Goal: Task Accomplishment & Management: Manage account settings

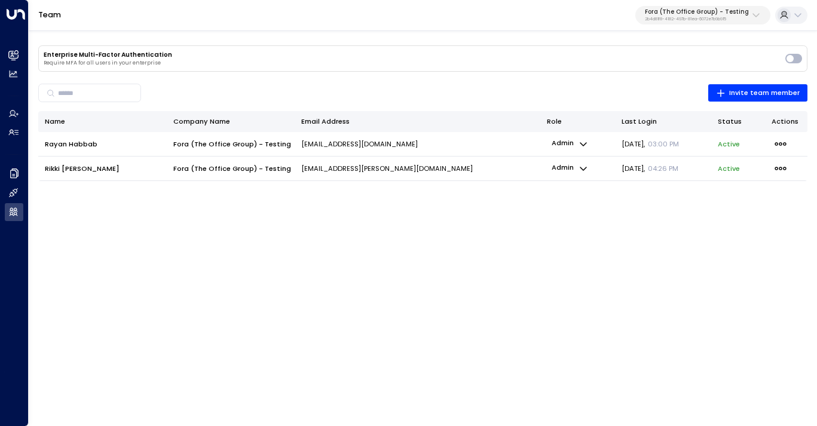
click at [731, 17] on p "2b4d81f8-4182-497b-81ea-6072e7b9b915" at bounding box center [697, 19] width 104 height 5
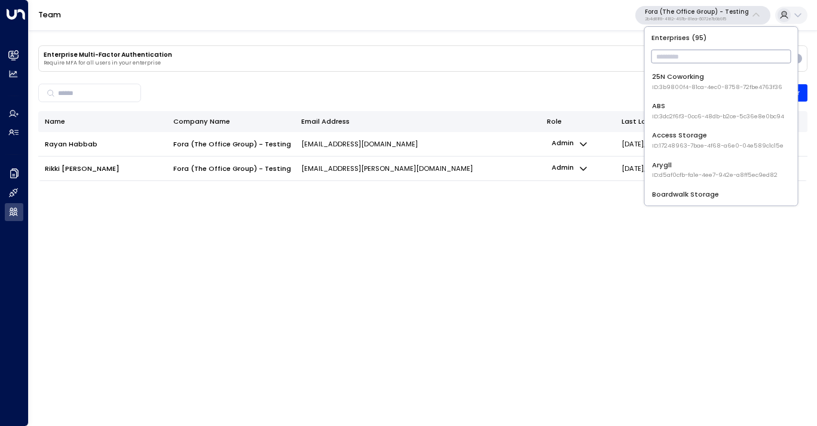
click at [572, 25] on div "Team Fora (The Office Group) - Testing 2b4d81f8-4182-497b-81ea-6072e7b9b915" at bounding box center [423, 15] width 788 height 31
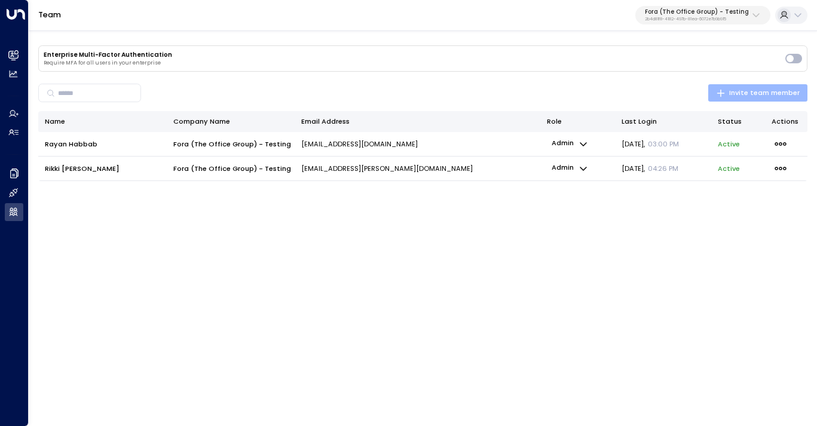
click at [742, 95] on span "Invite team member" at bounding box center [758, 93] width 84 height 12
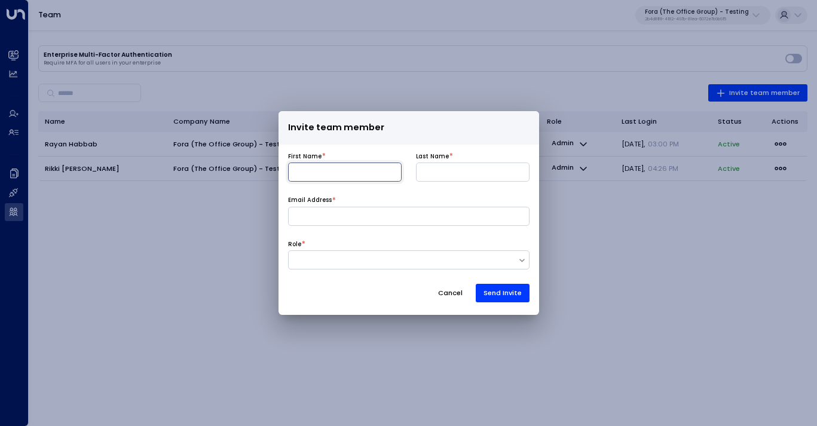
click at [385, 175] on input at bounding box center [344, 171] width 113 height 19
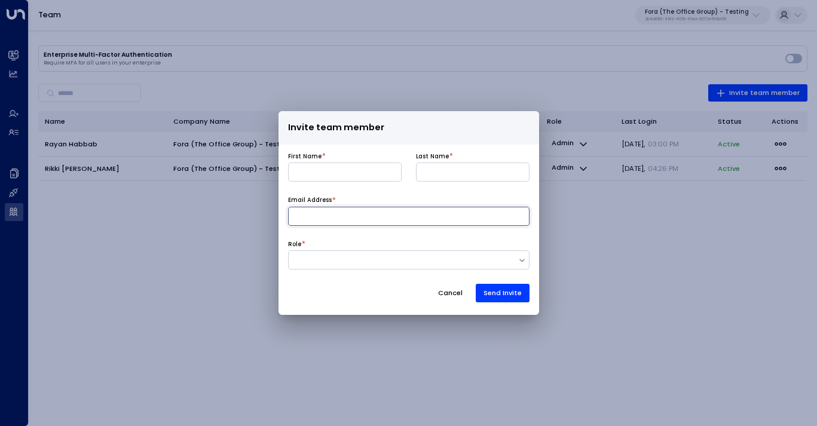
click at [311, 222] on input at bounding box center [408, 216] width 241 height 19
type input "*"
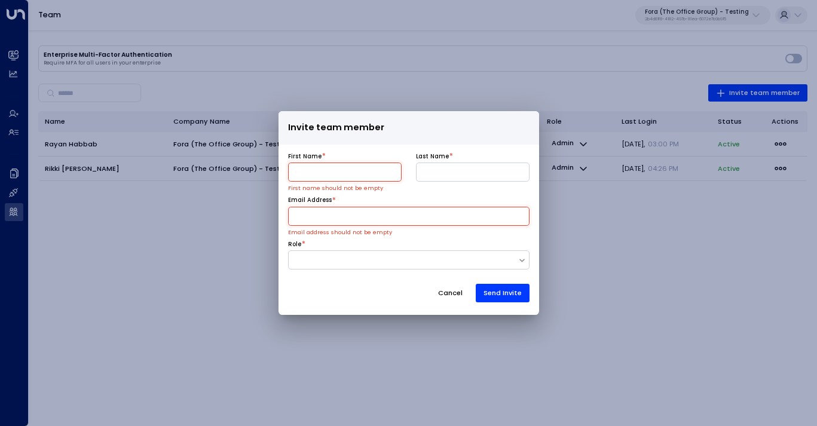
click at [346, 180] on input at bounding box center [344, 171] width 113 height 19
type input "********"
click at [446, 170] on input at bounding box center [472, 171] width 113 height 19
click at [437, 171] on input "****" at bounding box center [472, 171] width 113 height 19
type input "****"
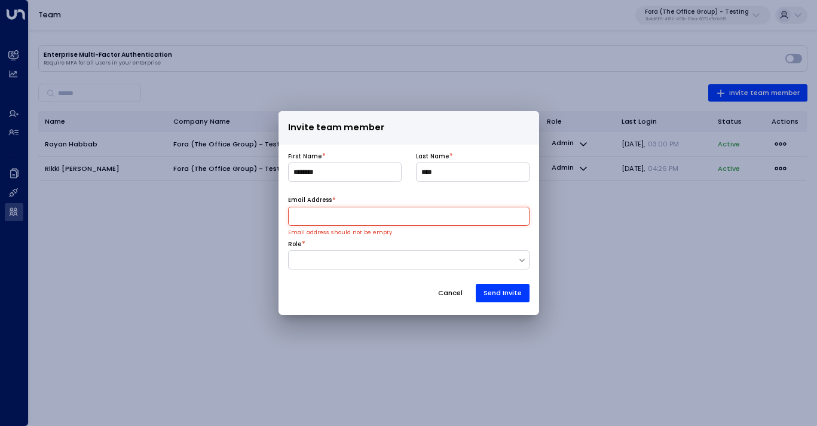
click at [412, 217] on input at bounding box center [408, 216] width 241 height 19
paste input "**********"
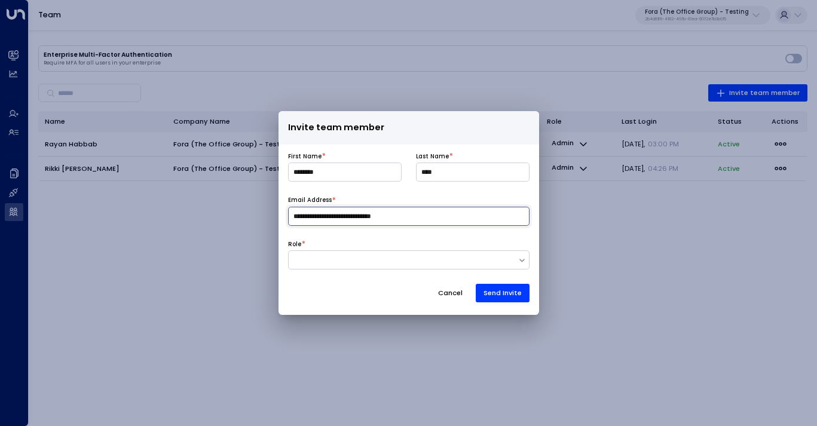
click at [339, 213] on input "**********" at bounding box center [408, 216] width 241 height 19
type input "**********"
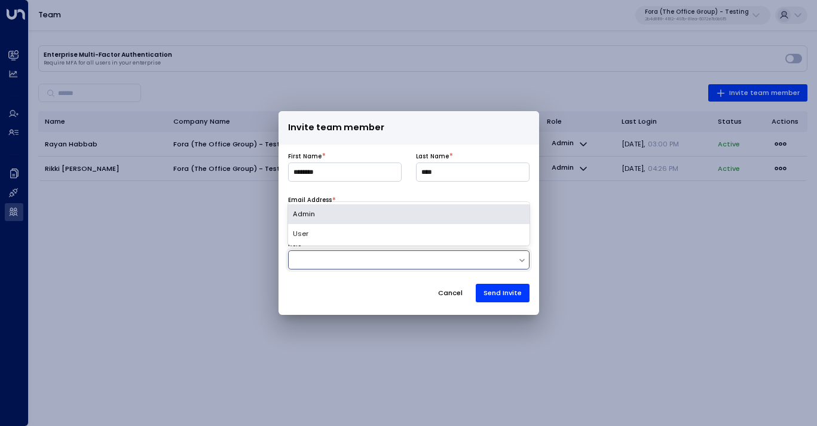
click at [339, 260] on div at bounding box center [403, 260] width 229 height 10
click at [339, 214] on div "Admin" at bounding box center [408, 214] width 241 height 20
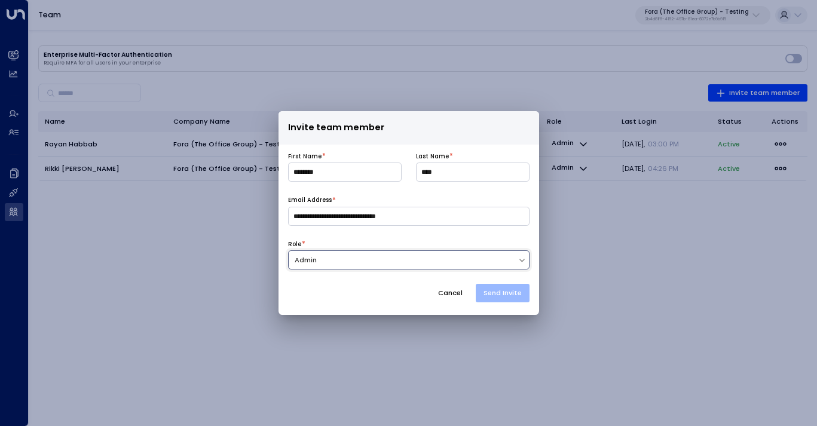
click at [502, 299] on button "Send Invite" at bounding box center [502, 293] width 54 height 19
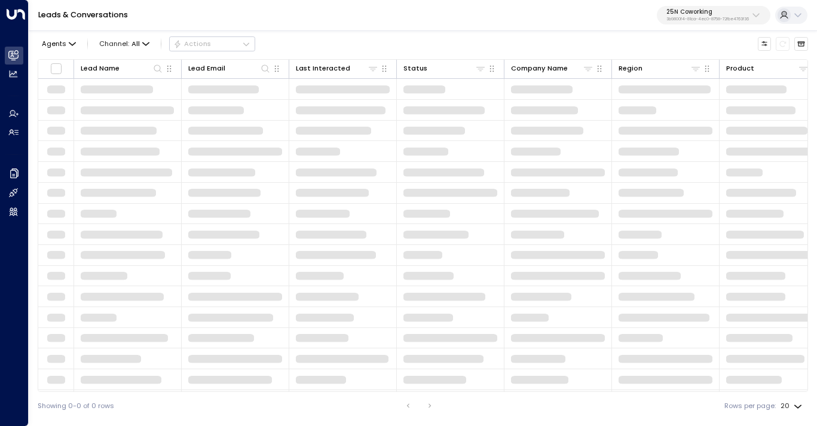
click at [743, 20] on p "3b9800f4-81ca-4ec0-8758-72fbe4763f36" at bounding box center [707, 19] width 82 height 5
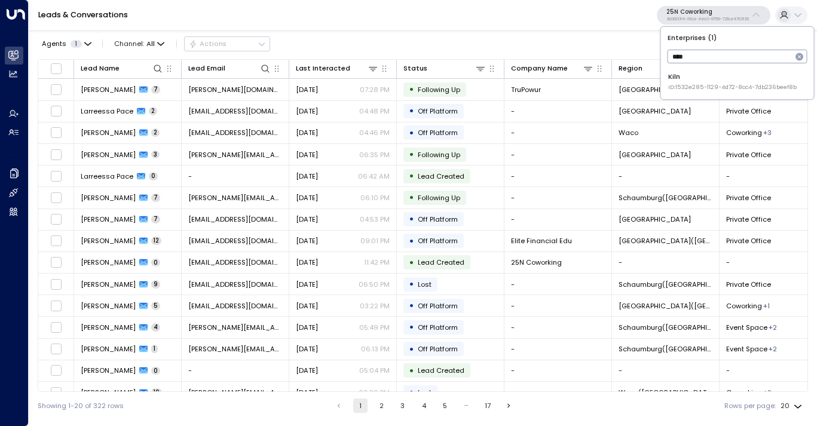
type input "****"
click at [698, 87] on span "ID: 1532e285-1129-4d72-8cc4-7db236beef8b" at bounding box center [732, 87] width 128 height 8
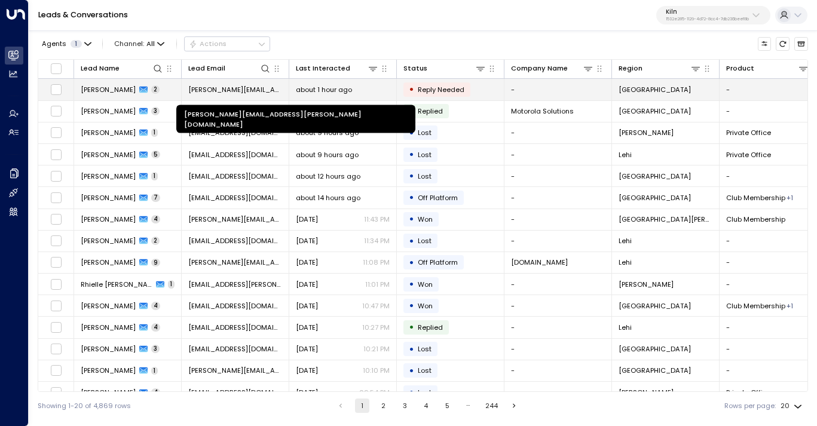
click at [229, 91] on span "[PERSON_NAME][EMAIL_ADDRESS][PERSON_NAME][DOMAIN_NAME]" at bounding box center [235, 90] width 94 height 10
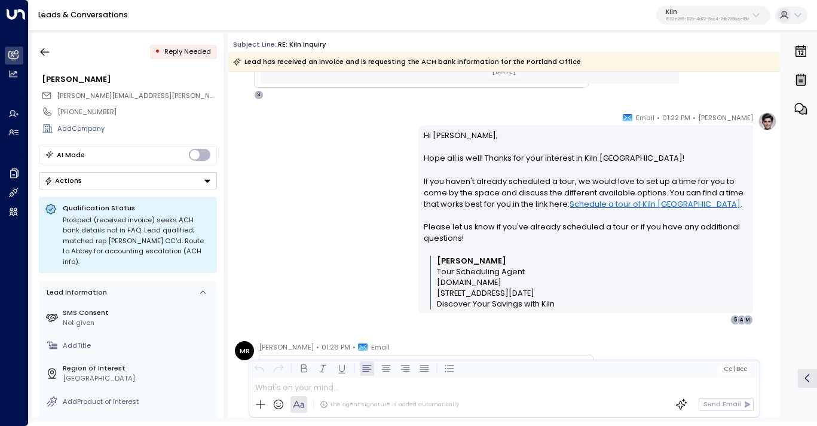
scroll to position [701, 0]
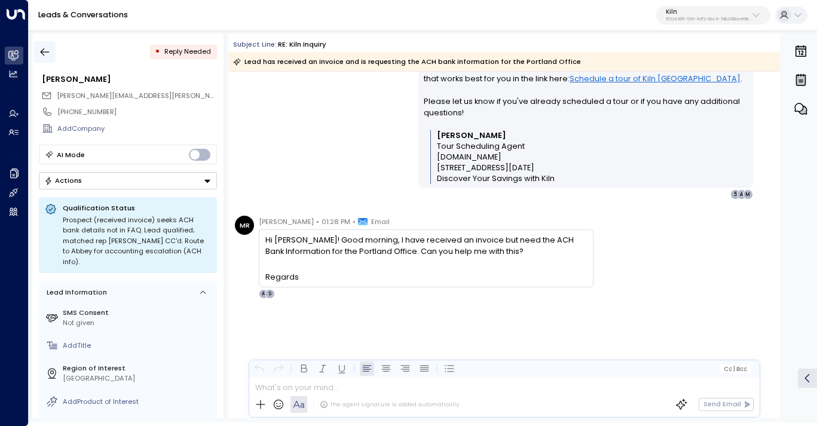
click at [47, 48] on icon "button" at bounding box center [45, 52] width 12 height 12
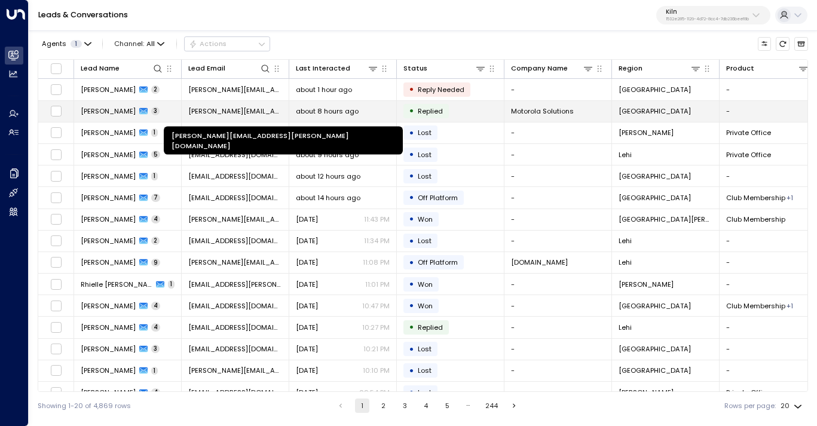
click at [233, 111] on span "[PERSON_NAME][EMAIL_ADDRESS][PERSON_NAME][DOMAIN_NAME]" at bounding box center [235, 111] width 94 height 10
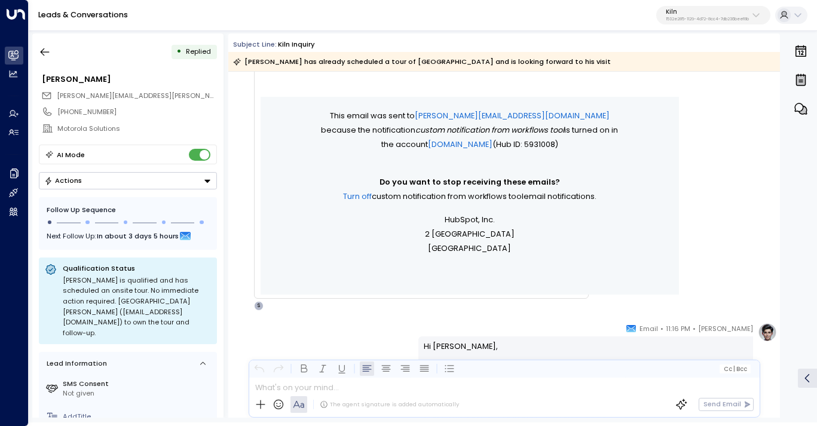
scroll to position [591, 0]
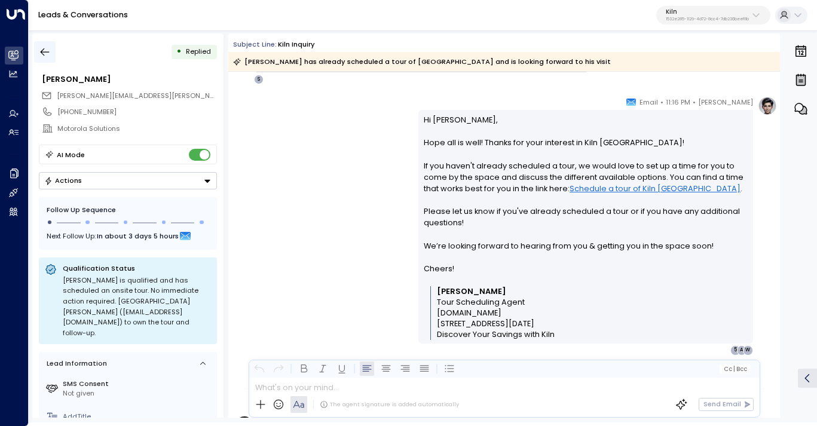
click at [44, 49] on icon "button" at bounding box center [45, 52] width 12 height 12
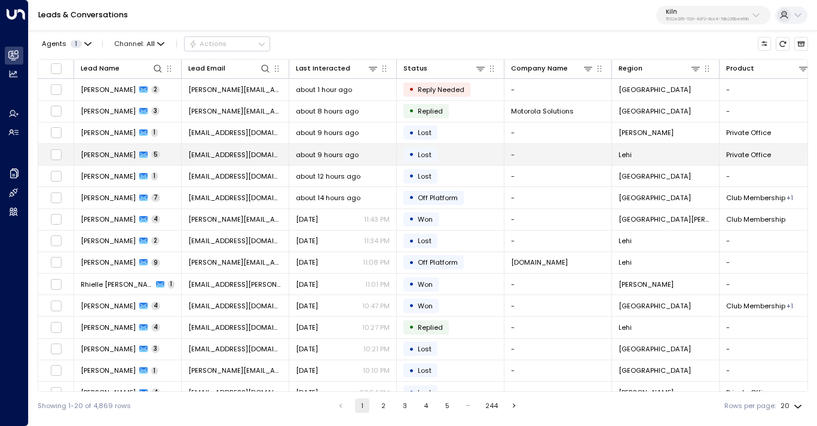
click at [179, 152] on td "[PERSON_NAME] 5" at bounding box center [128, 154] width 108 height 21
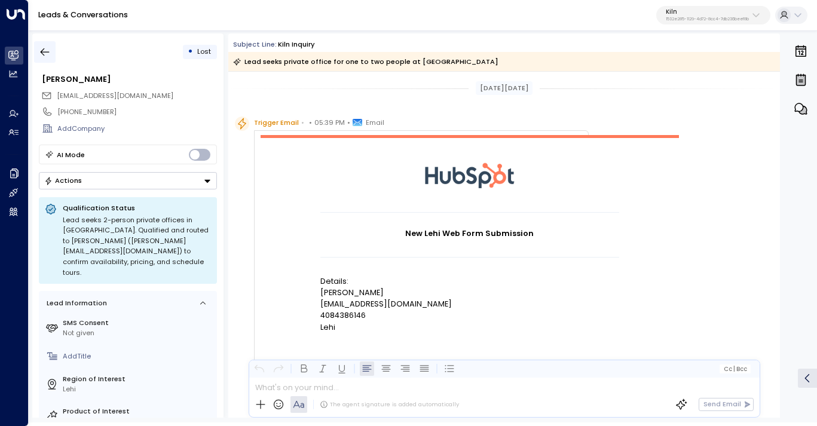
click at [42, 48] on icon "button" at bounding box center [45, 52] width 12 height 12
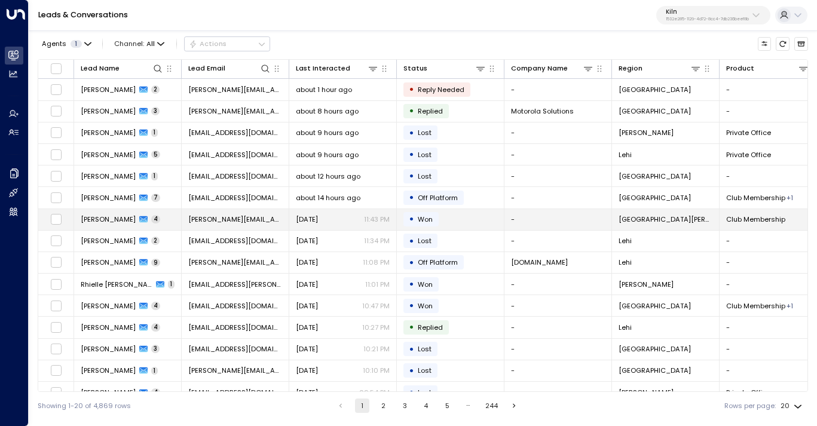
click at [231, 220] on span "[PERSON_NAME][EMAIL_ADDRESS][DOMAIN_NAME]" at bounding box center [235, 219] width 94 height 10
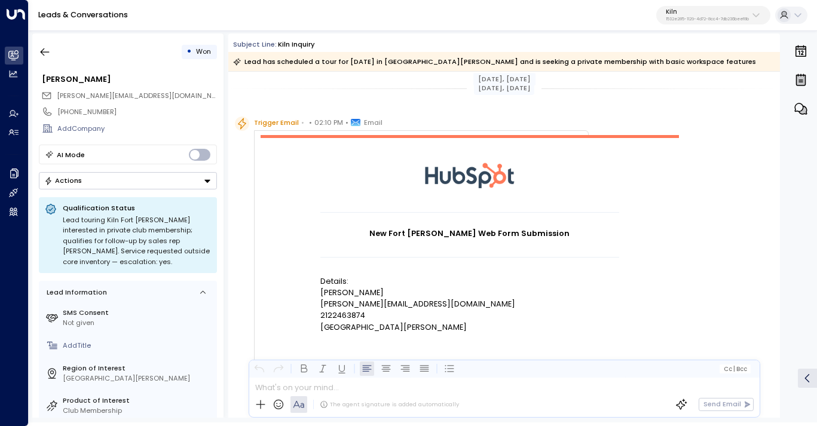
scroll to position [203, 0]
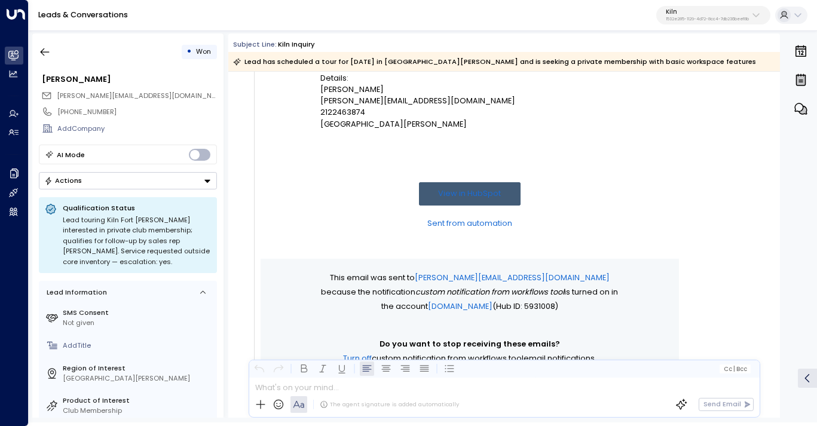
click at [56, 56] on div "• Won" at bounding box center [128, 52] width 178 height 22
click at [51, 51] on button "button" at bounding box center [45, 52] width 22 height 22
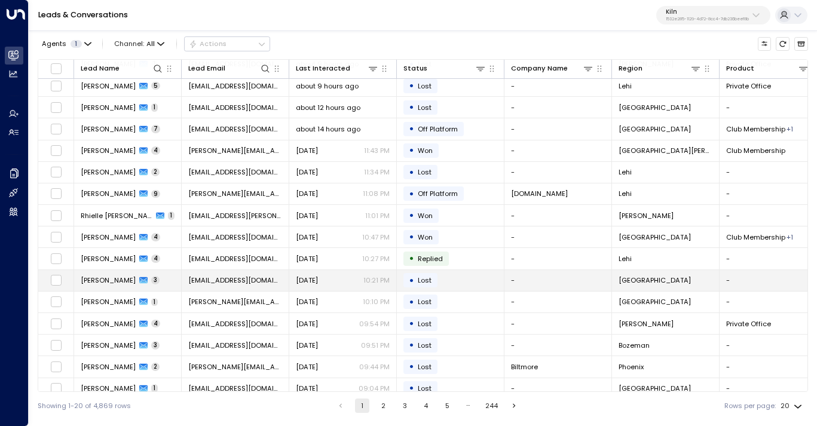
scroll to position [123, 0]
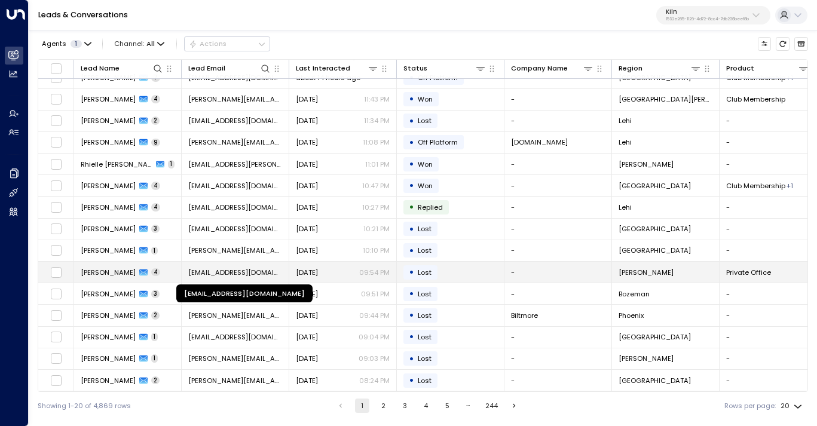
click at [254, 269] on span "[EMAIL_ADDRESS][DOMAIN_NAME]" at bounding box center [235, 273] width 94 height 10
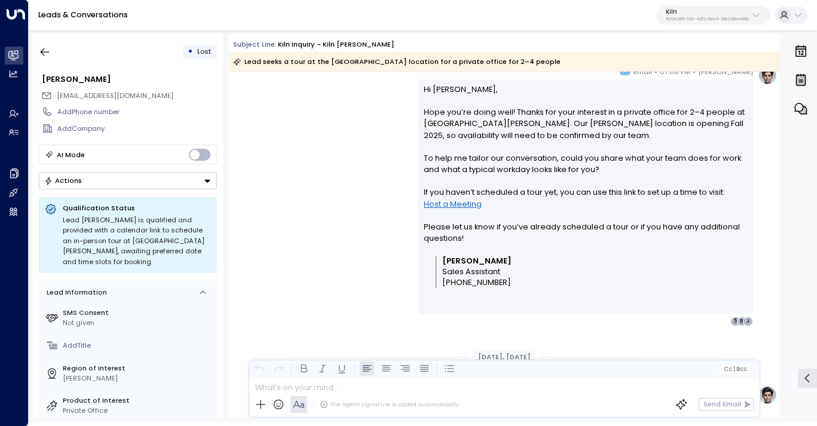
scroll to position [863, 0]
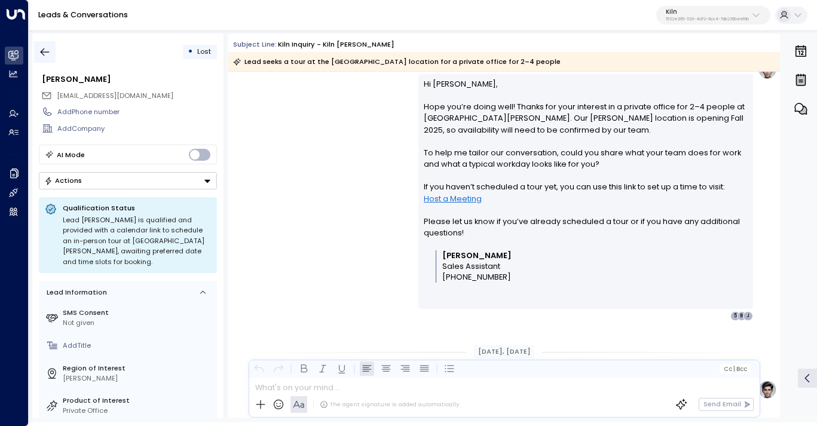
click at [47, 47] on icon "button" at bounding box center [45, 52] width 12 height 12
